Goal: Ask a question

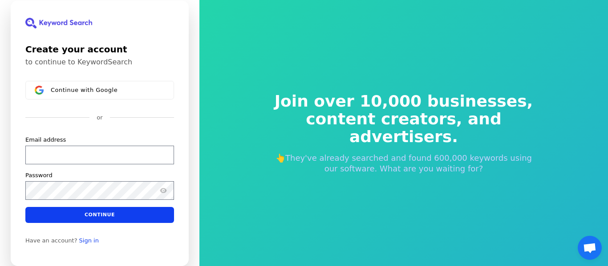
click at [585, 242] on span "Open chat" at bounding box center [589, 248] width 24 height 24
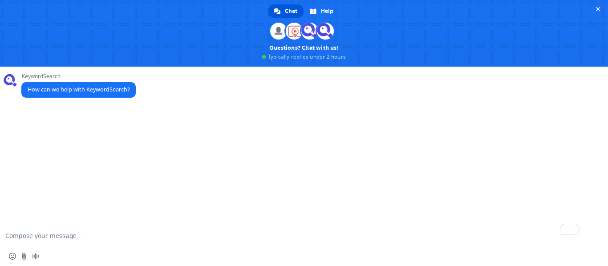
click at [138, 234] on textarea "To enrich screen reader interactions, please activate Accessibility in Grammarl…" at bounding box center [293, 236] width 576 height 22
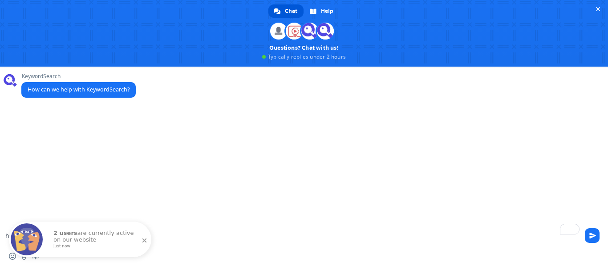
click at [144, 241] on span at bounding box center [144, 241] width 15 height 15
click at [105, 241] on textarea "how does" at bounding box center [293, 236] width 576 height 22
type textarea "how does this work?"
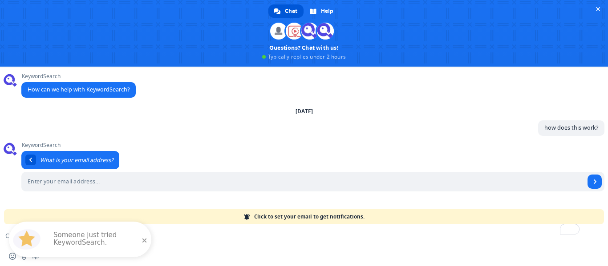
click at [145, 240] on span at bounding box center [144, 241] width 15 height 15
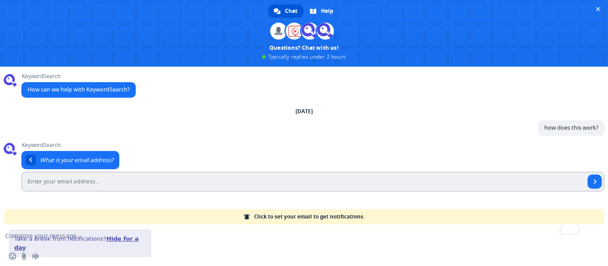
click at [152, 184] on input "Enter your email address..." at bounding box center [302, 182] width 563 height 20
type input "[EMAIL_ADDRESS][DOMAIN_NAME]"
click at [591, 178] on link "Send" at bounding box center [594, 182] width 14 height 14
